Goal: Task Accomplishment & Management: Manage account settings

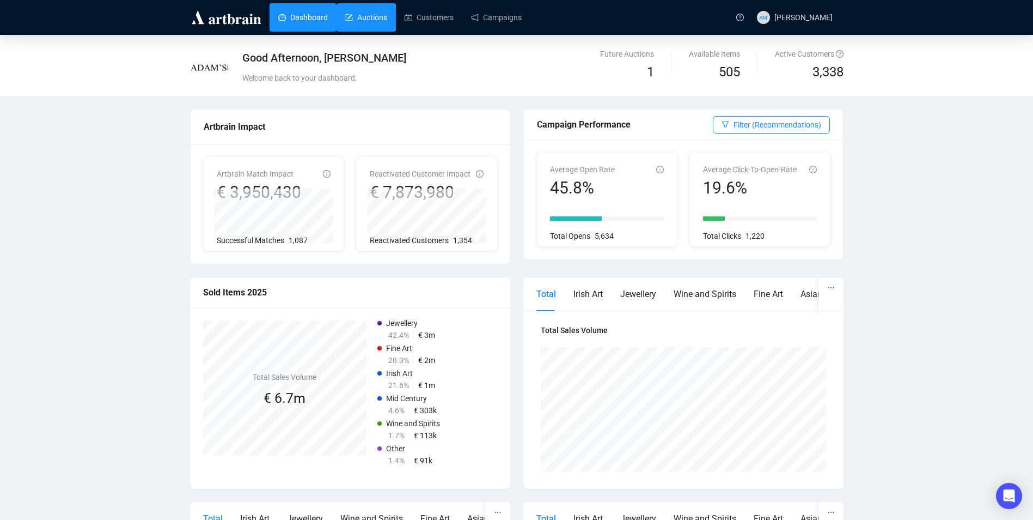
click at [363, 23] on link "Auctions" at bounding box center [366, 17] width 42 height 28
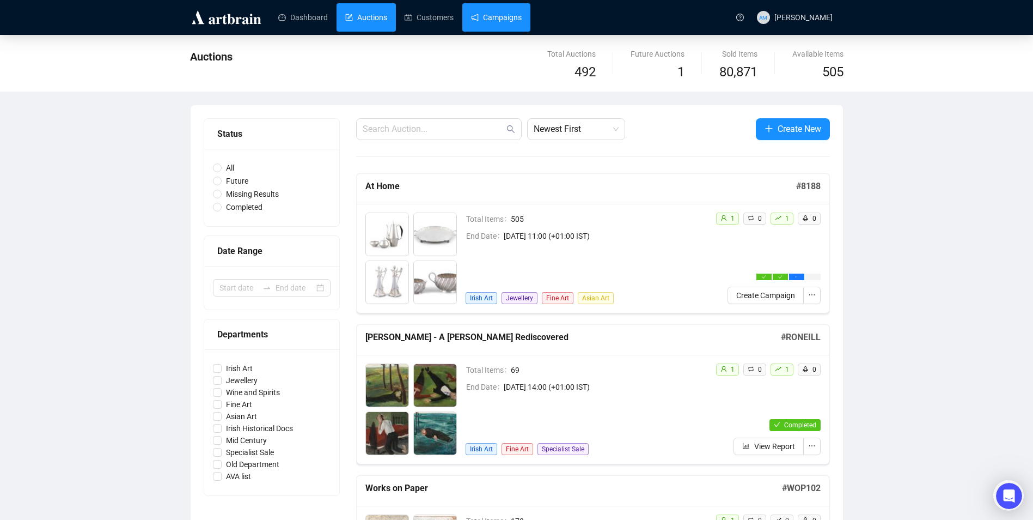
click at [479, 21] on link "Campaigns" at bounding box center [496, 17] width 51 height 28
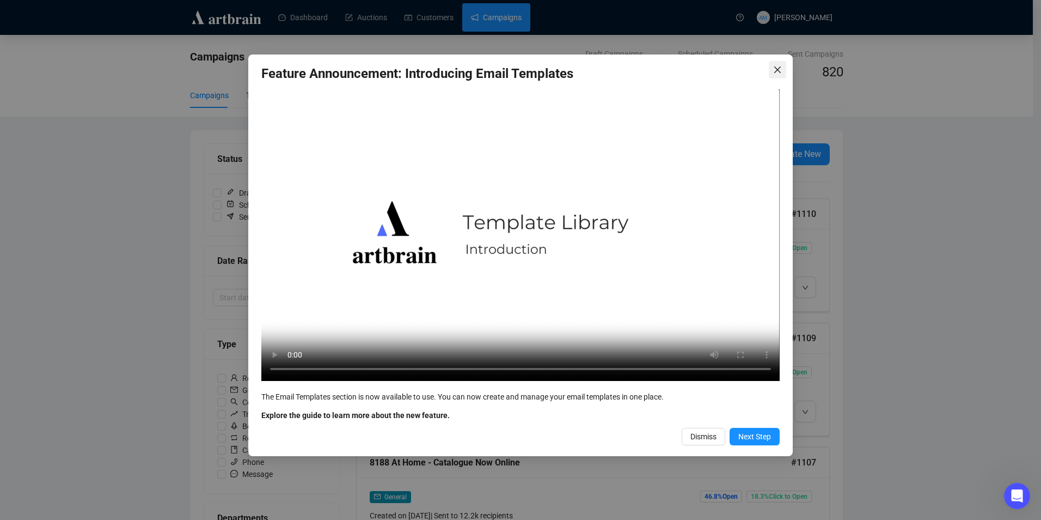
click at [777, 70] on icon "close" at bounding box center [777, 69] width 7 height 7
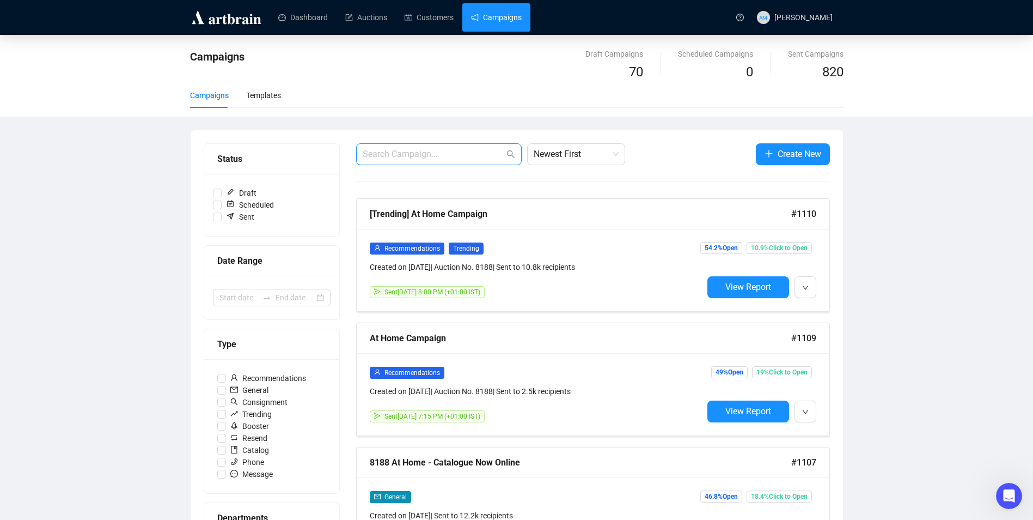
click at [455, 155] on input "text" at bounding box center [434, 154] width 142 height 13
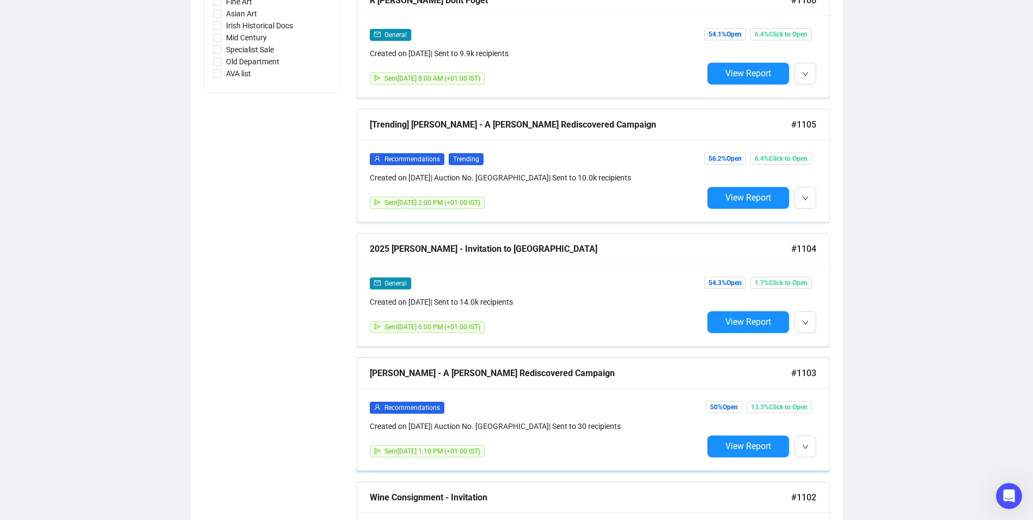
scroll to position [599, 0]
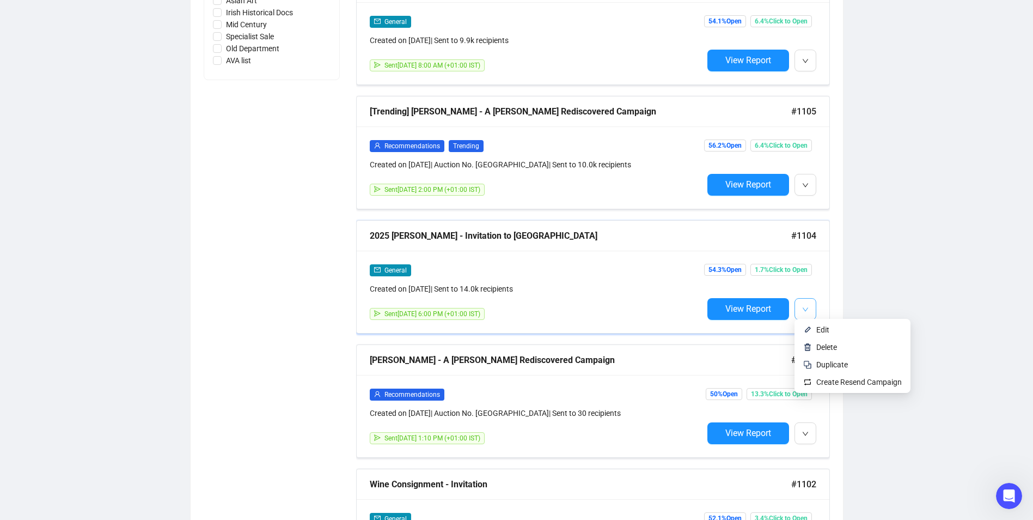
click at [809, 306] on button "button" at bounding box center [806, 309] width 22 height 22
click at [836, 332] on span "Edit" at bounding box center [858, 329] width 85 height 12
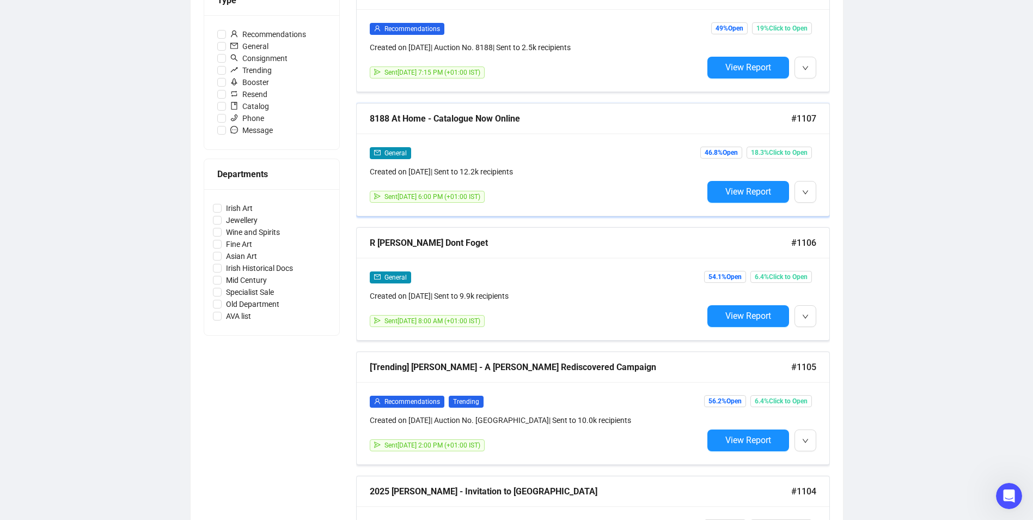
scroll to position [328, 0]
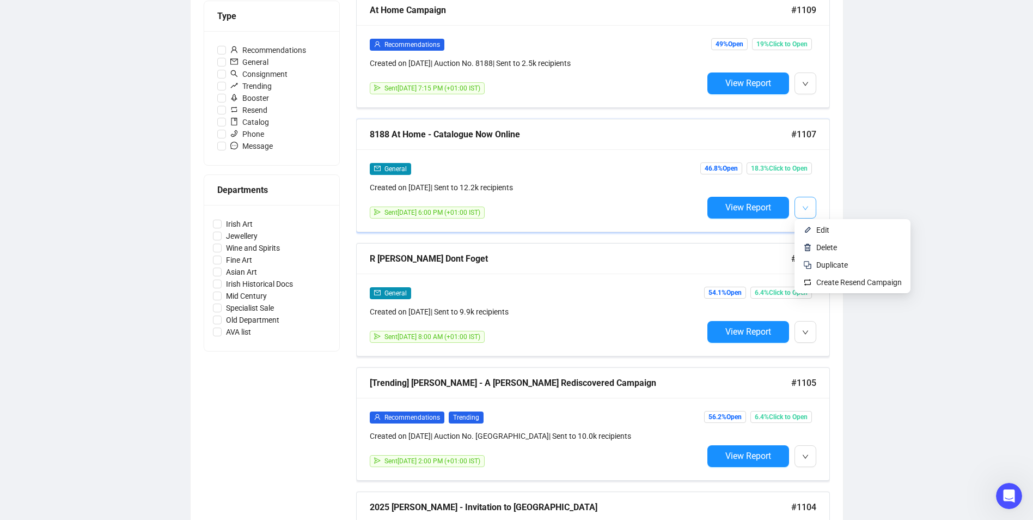
click at [810, 209] on button "button" at bounding box center [806, 208] width 22 height 22
click at [825, 225] on span "Edit" at bounding box center [822, 229] width 13 height 9
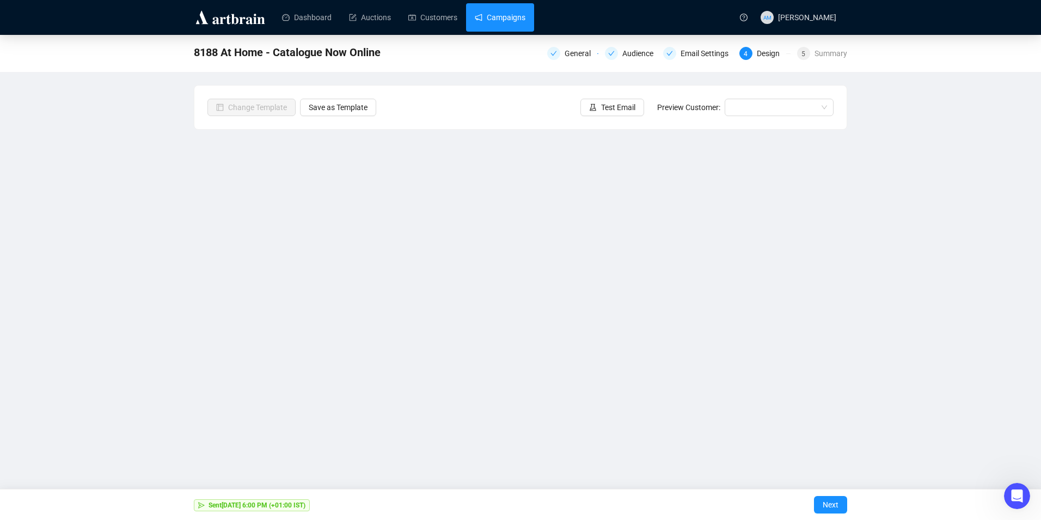
click at [496, 21] on link "Campaigns" at bounding box center [500, 17] width 51 height 28
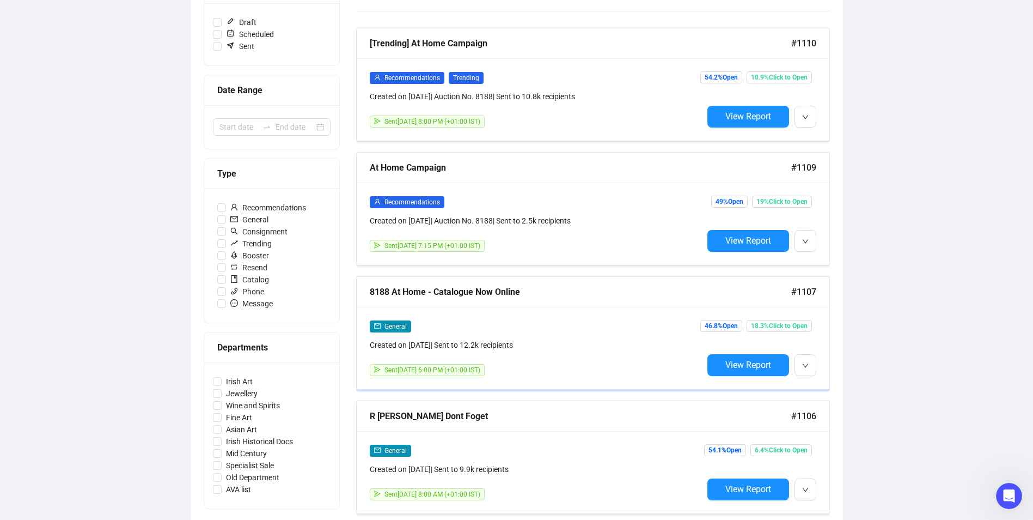
scroll to position [218, 0]
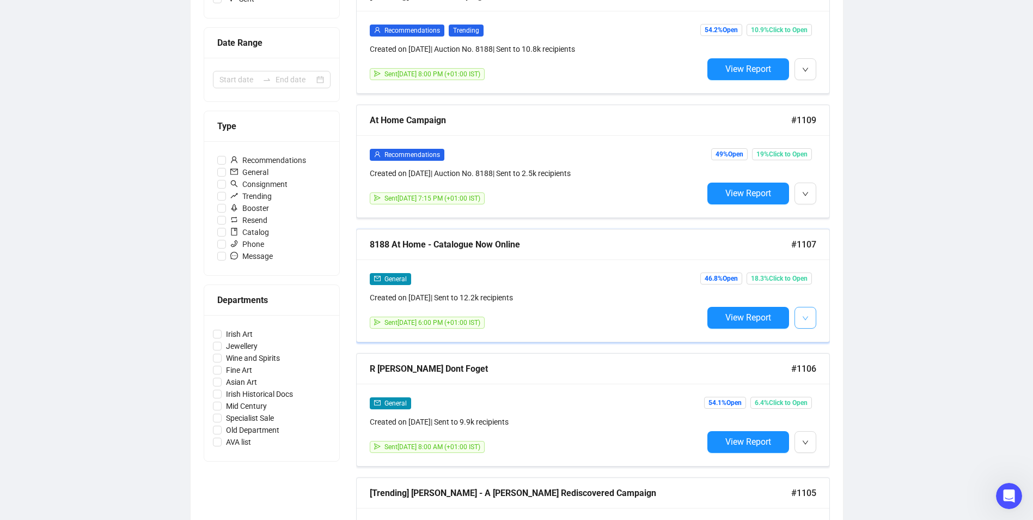
click at [807, 317] on icon "down" at bounding box center [805, 318] width 7 height 7
click at [834, 378] on span "Duplicate" at bounding box center [832, 374] width 32 height 9
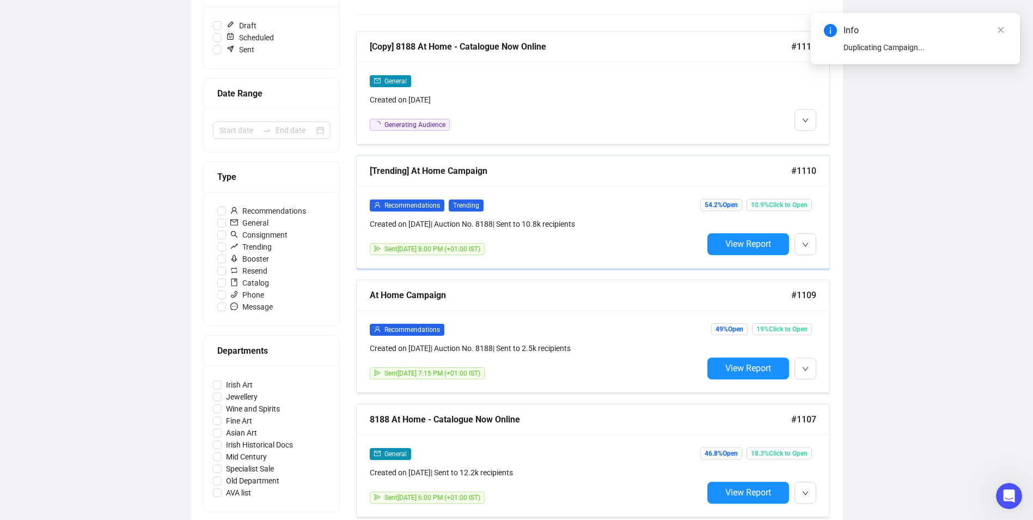
scroll to position [109, 0]
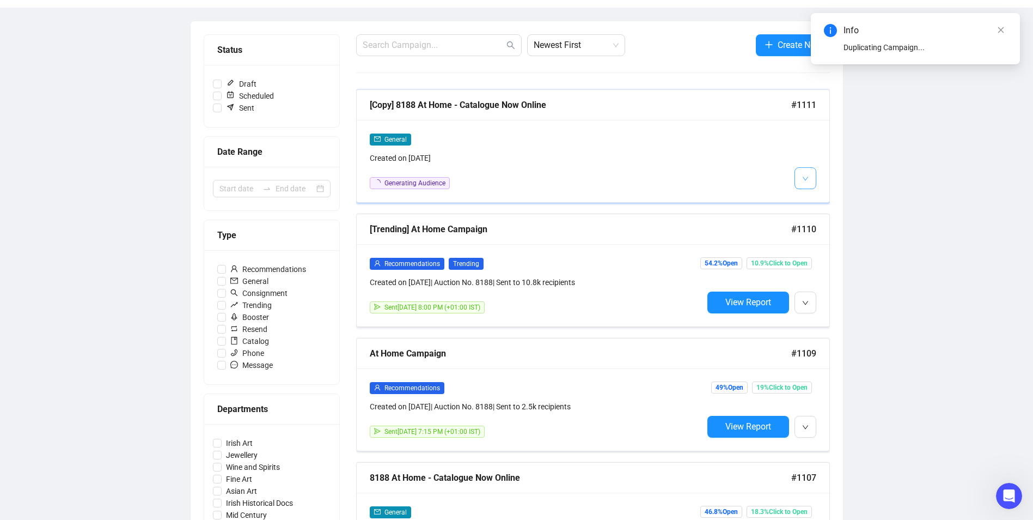
click at [803, 179] on icon "down" at bounding box center [805, 178] width 7 height 7
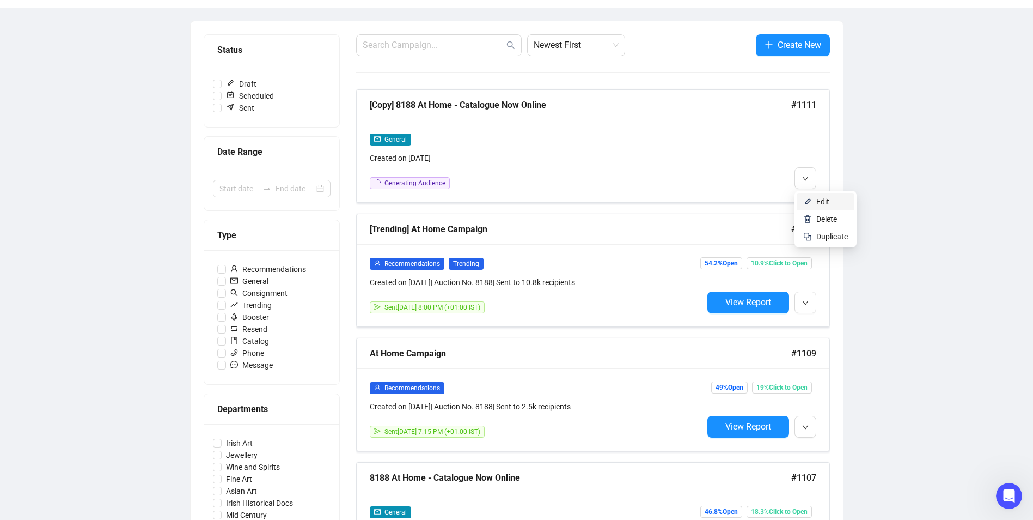
click at [839, 201] on span "Edit" at bounding box center [832, 202] width 32 height 12
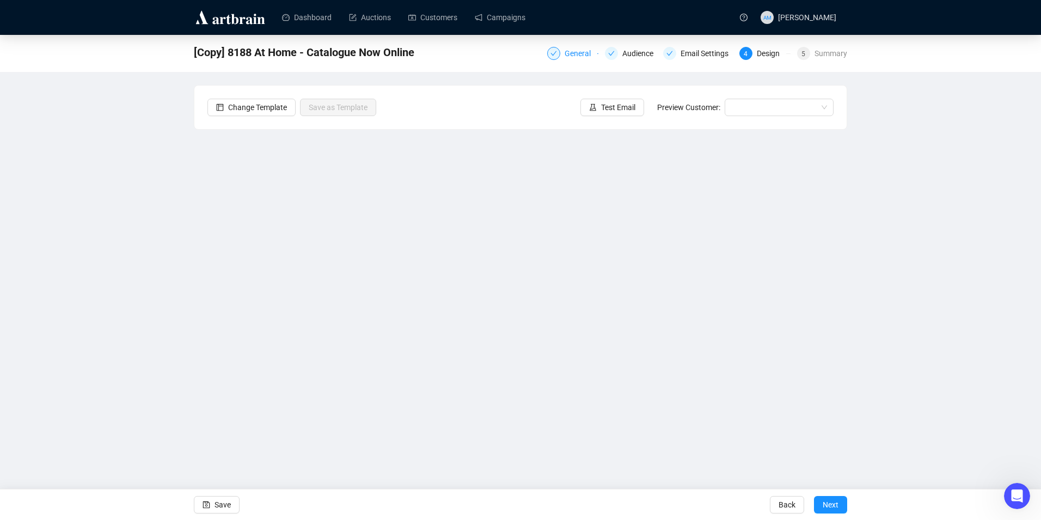
click at [569, 51] on div "General" at bounding box center [581, 53] width 33 height 13
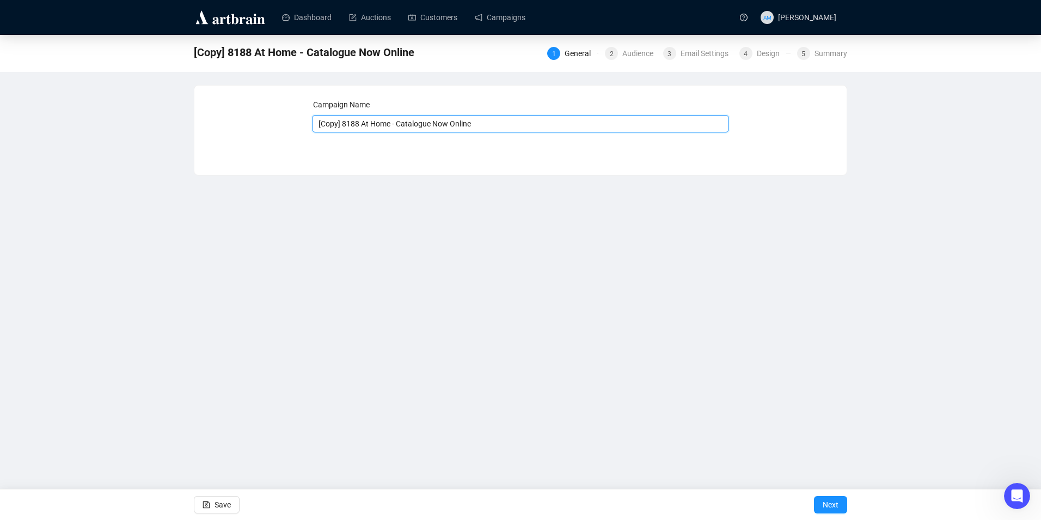
drag, startPoint x: 390, startPoint y: 123, endPoint x: 312, endPoint y: 116, distance: 78.2
click at [312, 116] on input "[Copy] 8188 At Home - Catalogue Now Online" at bounding box center [521, 123] width 418 height 17
click at [319, 123] on input "- Catalogue Now Online" at bounding box center [521, 123] width 418 height 17
click at [344, 121] on input "6066 - Catalogue Now Online" at bounding box center [521, 123] width 418 height 17
type input "6066 - Fine Jewellery - Catalogue Now Online"
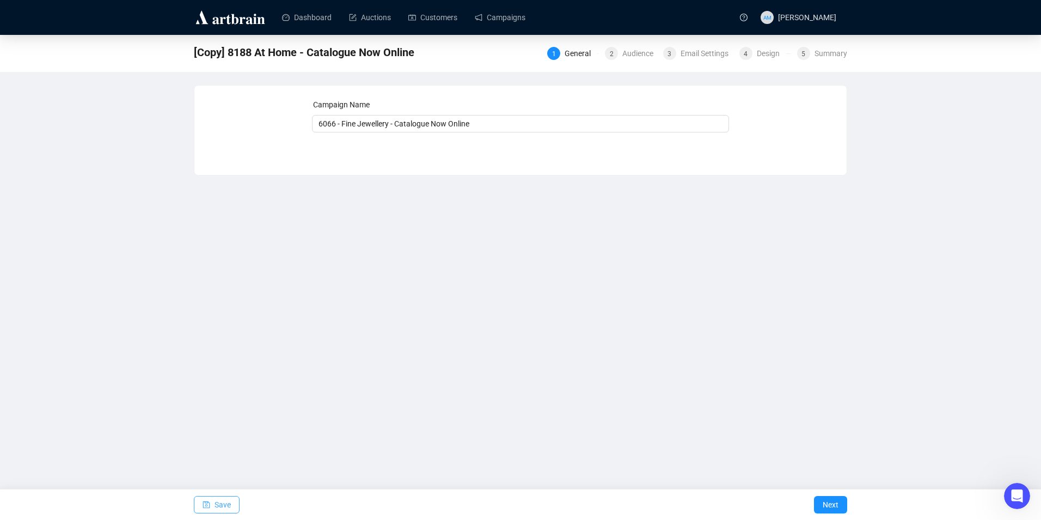
click at [219, 505] on span "Save" at bounding box center [223, 504] width 16 height 30
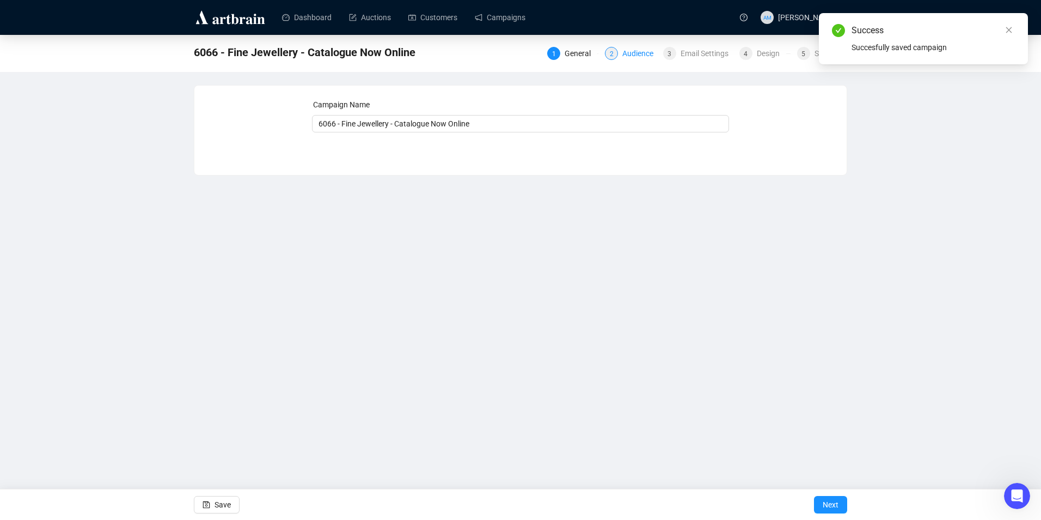
click at [628, 58] on div "Audience" at bounding box center [641, 53] width 38 height 13
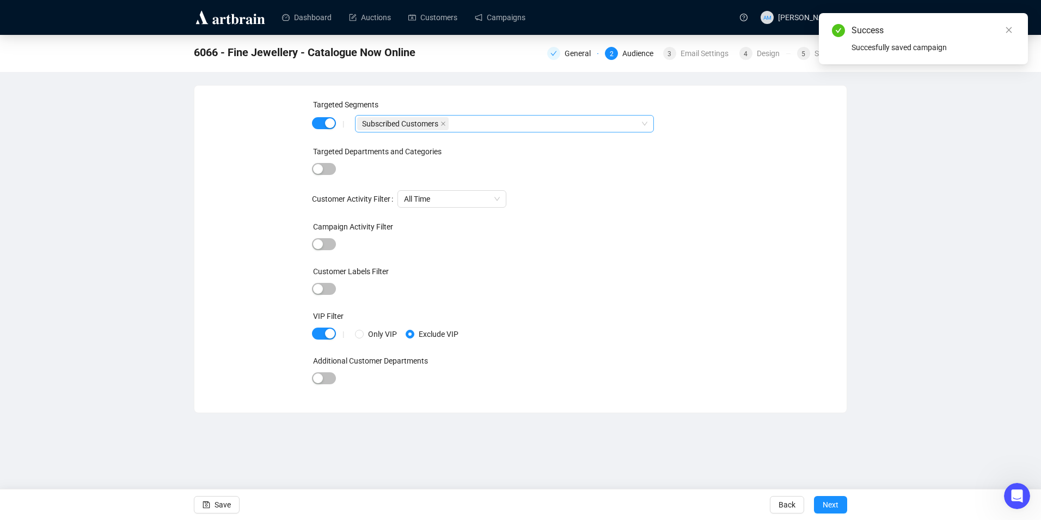
click at [466, 124] on div "Subscribed Customers" at bounding box center [498, 123] width 283 height 15
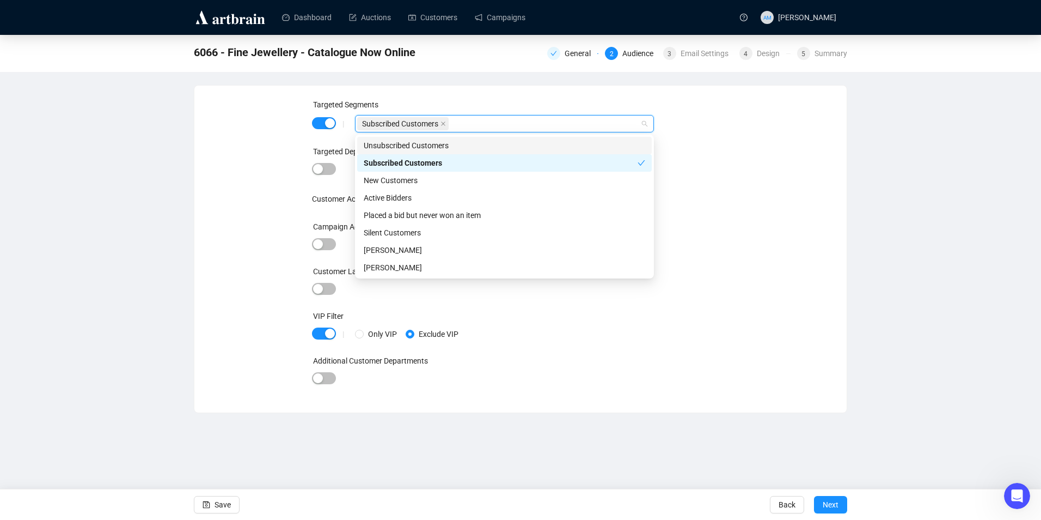
click at [466, 124] on div "Subscribed Customers" at bounding box center [498, 123] width 283 height 15
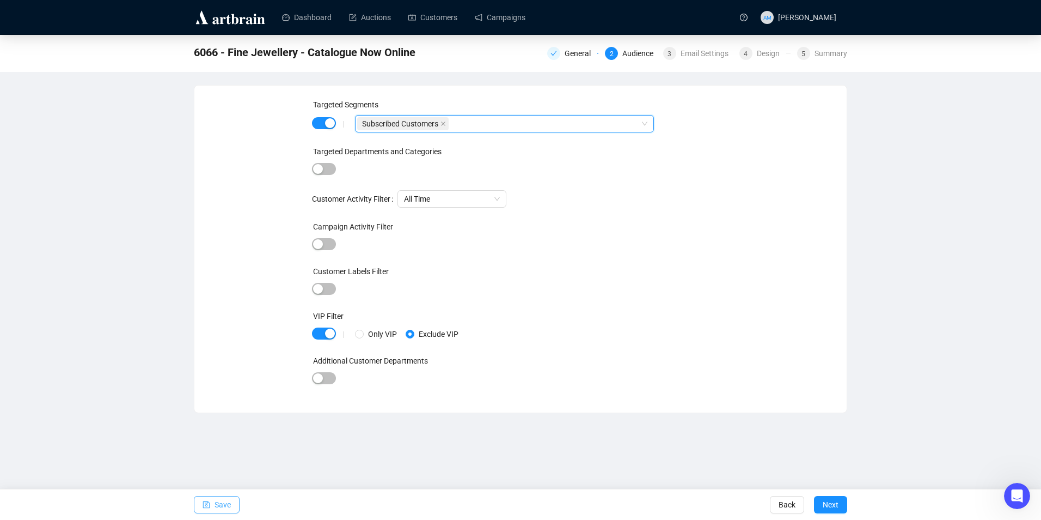
click at [227, 502] on span "Save" at bounding box center [223, 504] width 16 height 30
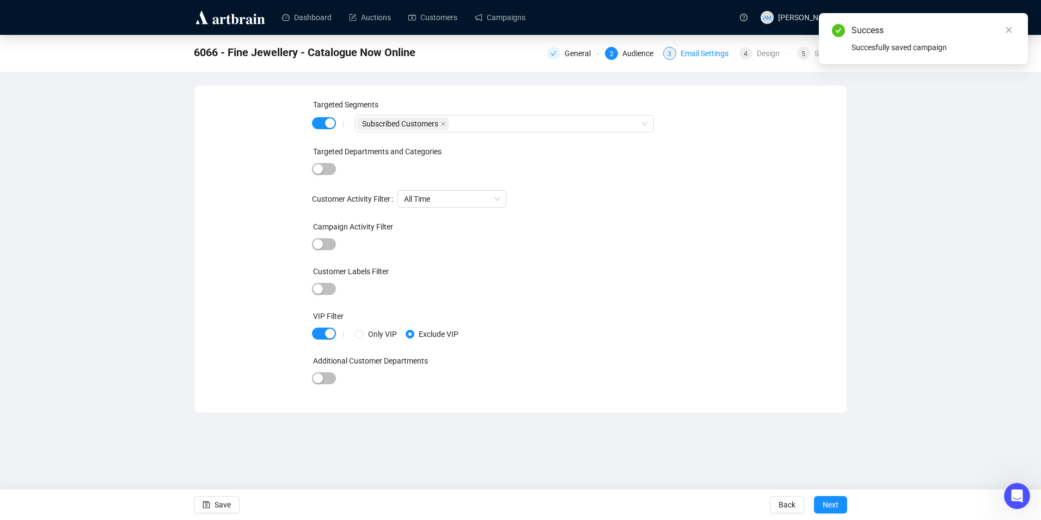
click at [688, 52] on div "Email Settings" at bounding box center [708, 53] width 54 height 13
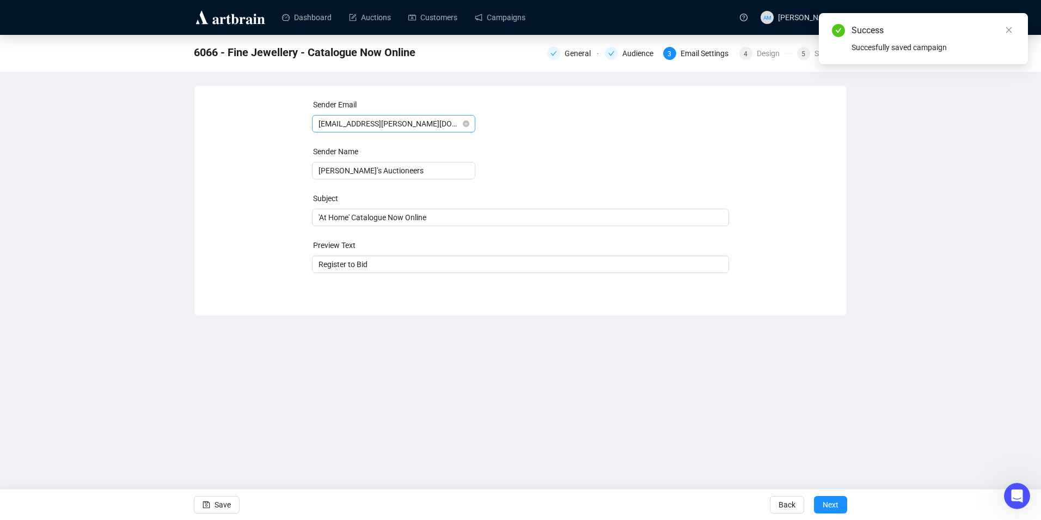
click at [462, 123] on span "[EMAIL_ADDRESS][PERSON_NAME][DOMAIN_NAME]" at bounding box center [394, 123] width 150 height 16
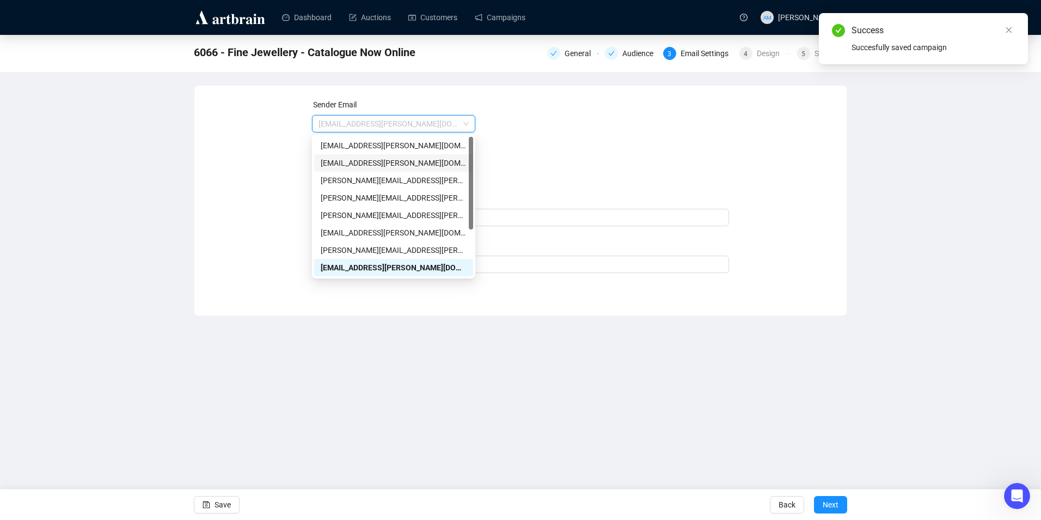
click at [430, 164] on div "[EMAIL_ADDRESS][PERSON_NAME][DOMAIN_NAME]" at bounding box center [394, 163] width 146 height 12
type input "[PERSON_NAME]"
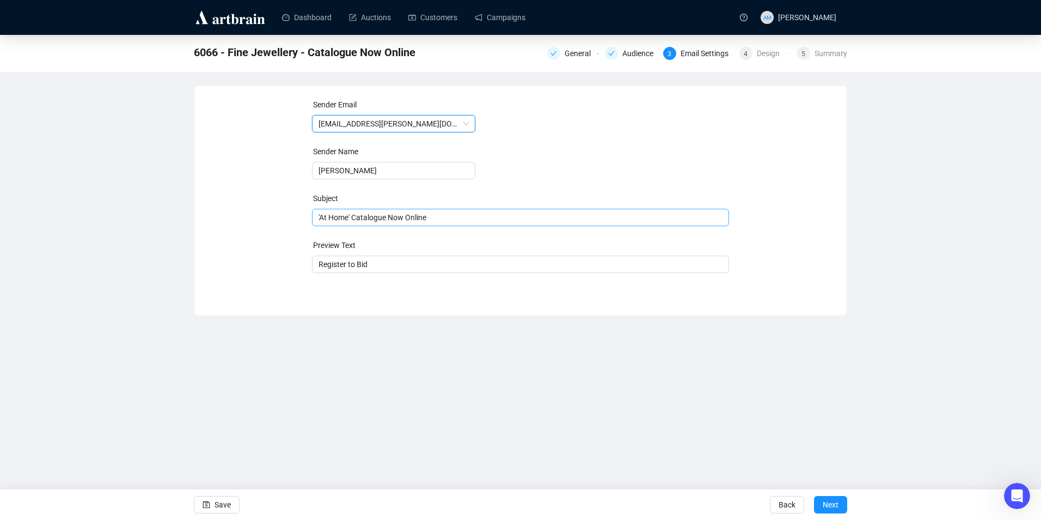
click at [349, 218] on span "'At Home' Catalogue Now Online" at bounding box center [521, 217] width 418 height 9
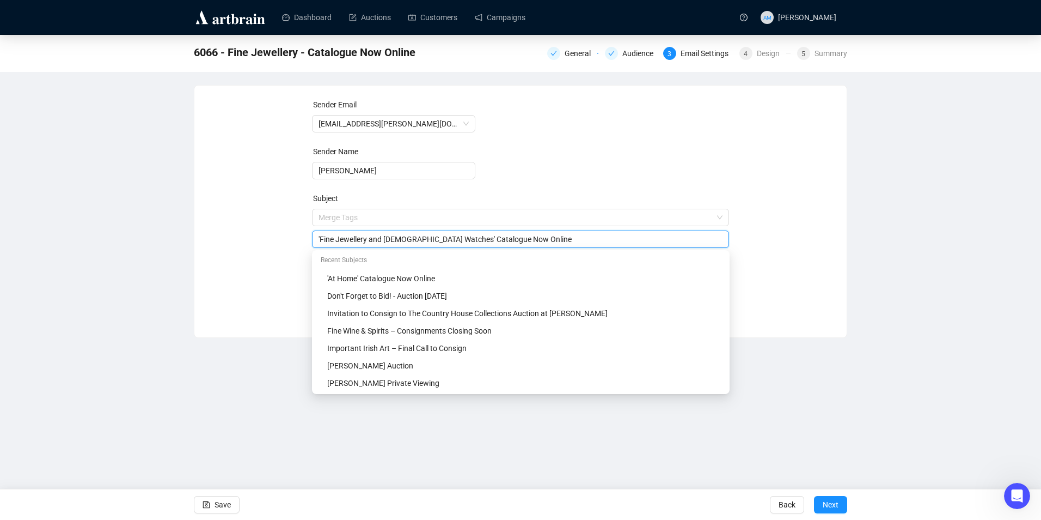
type input "'Fine Jewellery and [DEMOGRAPHIC_DATA] Watches' Catalogue Now Online"
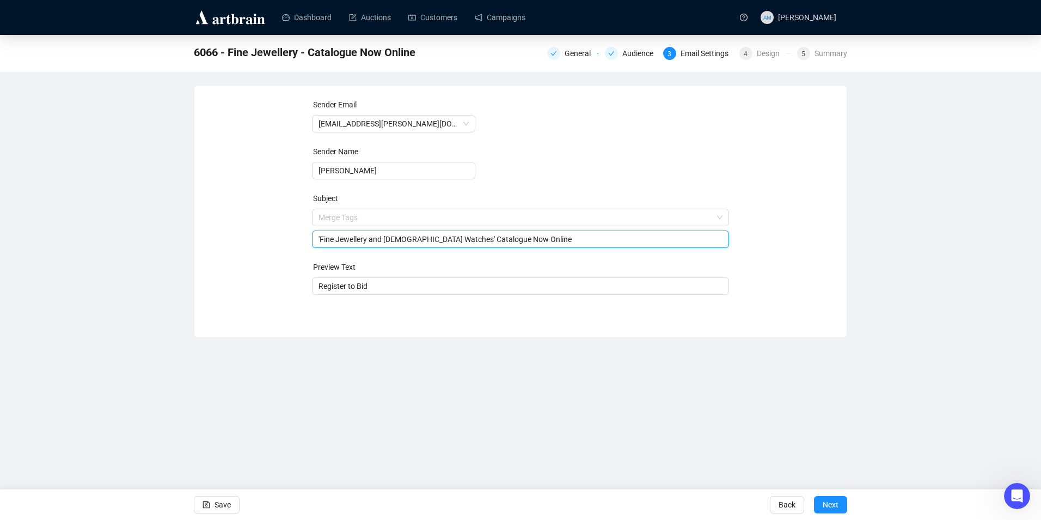
click at [259, 267] on div "Sender Email [EMAIL_ADDRESS][PERSON_NAME][DOMAIN_NAME] Sender Name [PERSON_NAME…" at bounding box center [520, 203] width 626 height 209
click at [223, 509] on span "Save" at bounding box center [223, 504] width 16 height 30
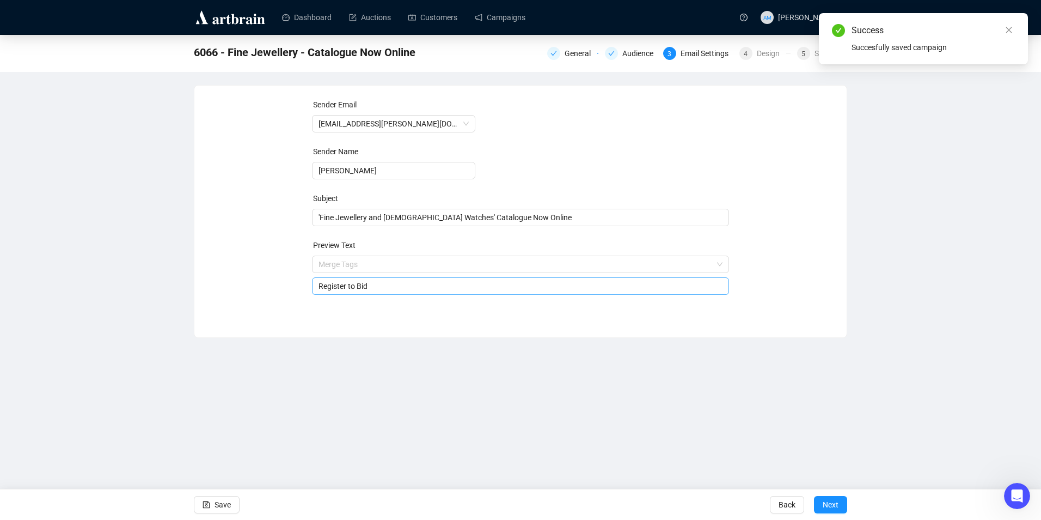
click at [389, 290] on input "Register to Bid" at bounding box center [521, 286] width 405 height 12
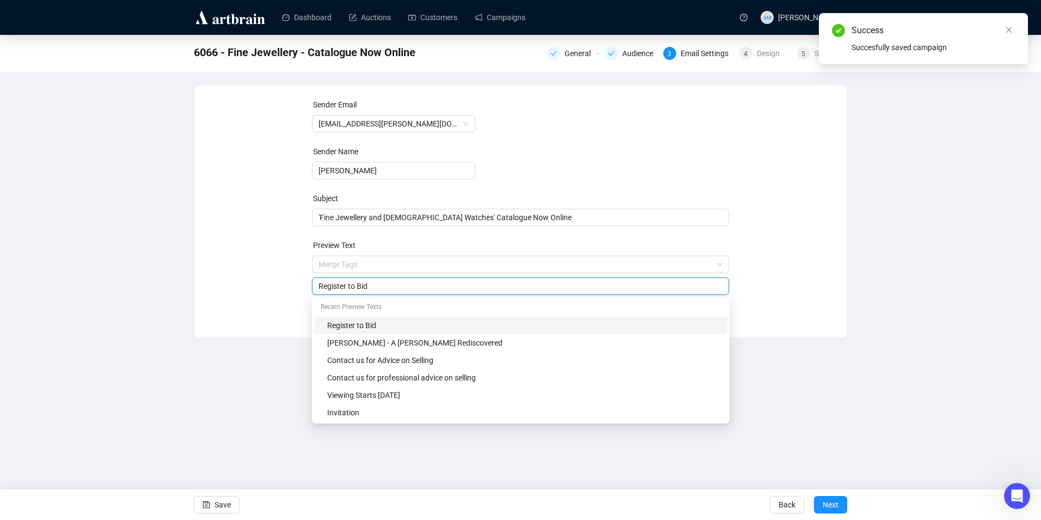
click at [389, 290] on input "Register to Bid" at bounding box center [521, 286] width 405 height 12
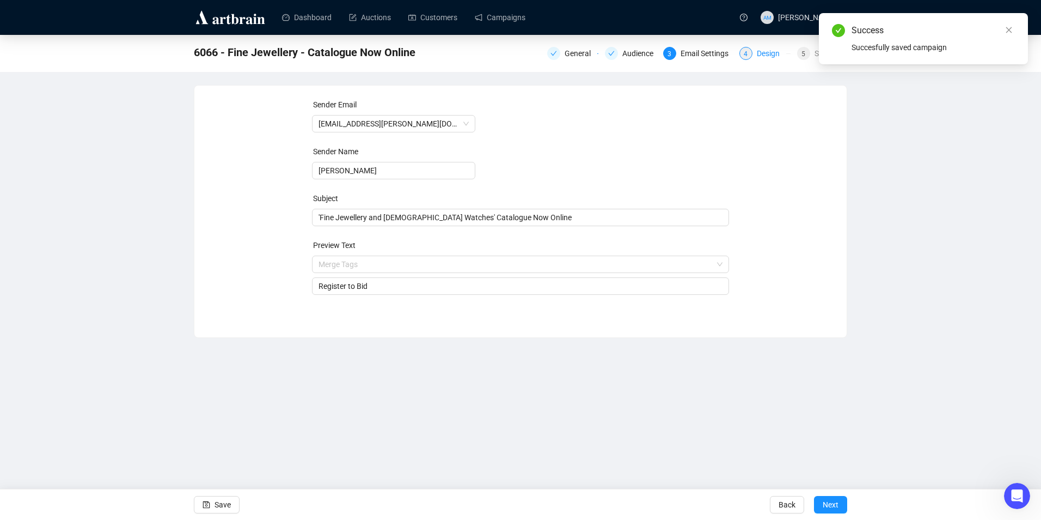
click at [747, 51] on span "4" at bounding box center [746, 54] width 4 height 8
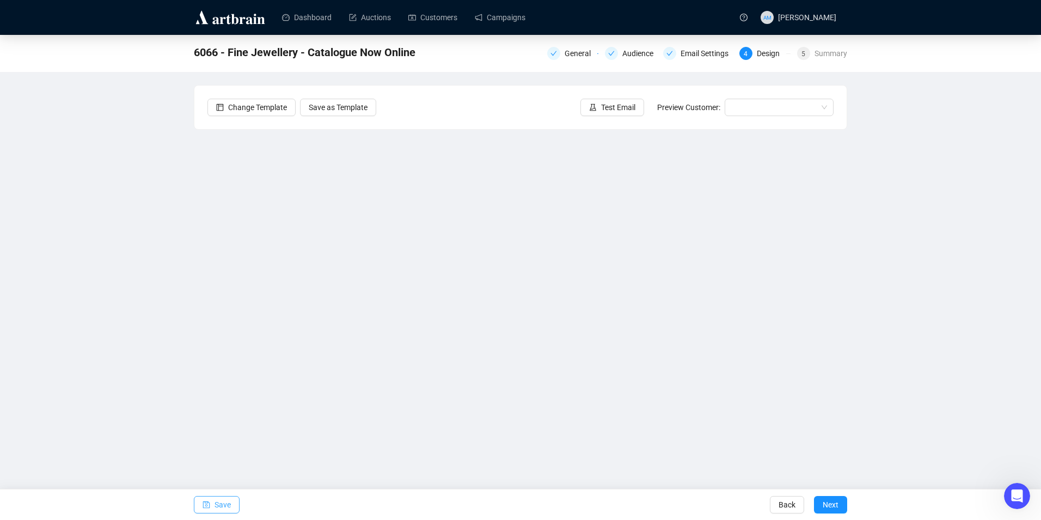
click at [220, 512] on span "Save" at bounding box center [223, 504] width 16 height 30
click at [227, 501] on span "Save" at bounding box center [223, 504] width 16 height 30
